Goal: Task Accomplishment & Management: Complete application form

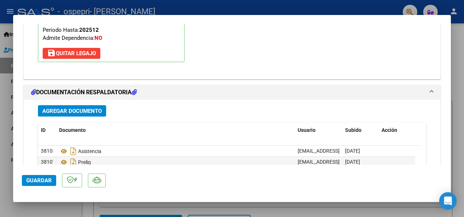
scroll to position [894, 0]
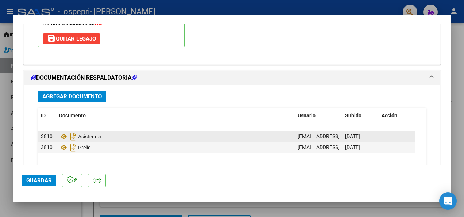
click at [41, 134] on span "38105" at bounding box center [48, 136] width 15 height 6
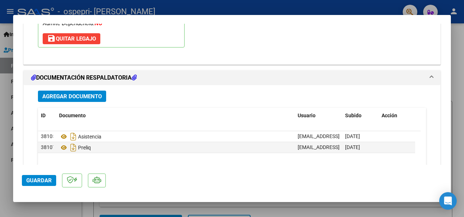
click at [53, 93] on span "Agregar Documento" at bounding box center [71, 96] width 59 height 7
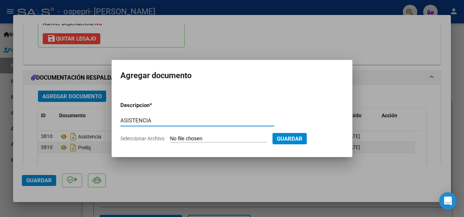
type input "ASISTENCIA"
click at [147, 138] on span "Seleccionar Archivo" at bounding box center [142, 138] width 44 height 6
click at [170, 138] on input "Seleccionar Archivo" at bounding box center [218, 138] width 97 height 7
type input "C:\fakepath\SEPTIEMBRE [PERSON_NAME].pdf"
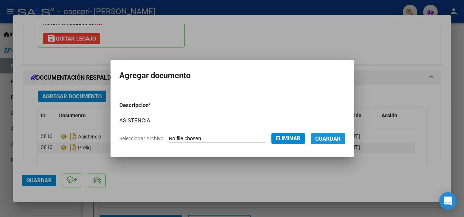
click at [338, 139] on span "Guardar" at bounding box center [328, 138] width 26 height 7
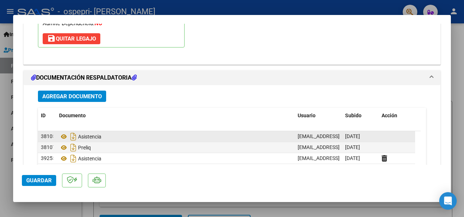
click at [41, 135] on span "38105" at bounding box center [48, 136] width 15 height 6
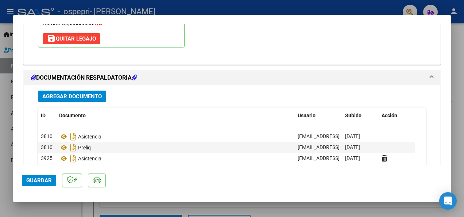
click at [28, 182] on span "Guardar" at bounding box center [39, 180] width 26 height 7
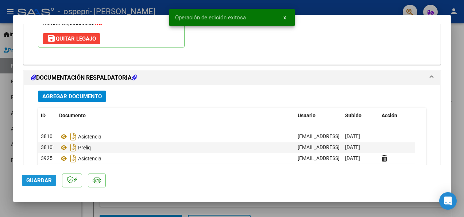
click at [36, 183] on span "Guardar" at bounding box center [39, 180] width 26 height 7
click at [462, 38] on div at bounding box center [232, 108] width 464 height 217
type input "$ 0,00"
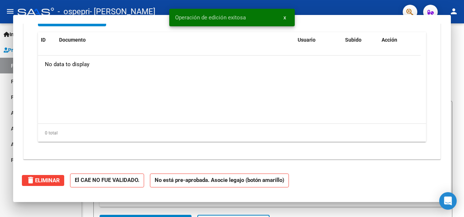
scroll to position [0, 0]
